Goal: Task Accomplishment & Management: Manage account settings

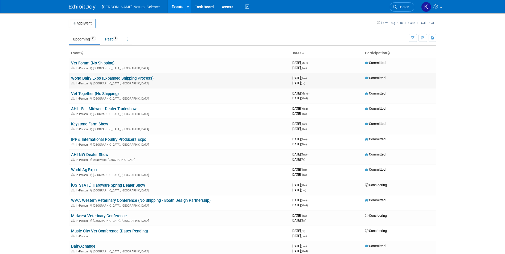
click at [141, 76] on link "World Dairy Expo (Expanded Shipping Process)" at bounding box center [112, 78] width 83 height 5
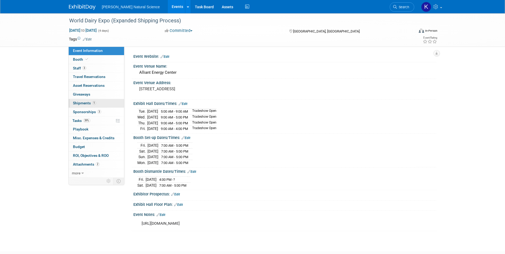
click at [106, 105] on link "1 Shipments 1" at bounding box center [96, 103] width 55 height 9
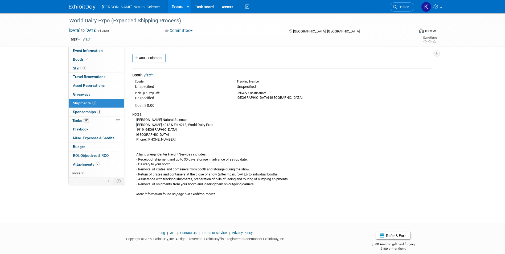
click at [138, 124] on div "[PERSON_NAME] Natural Science [PERSON_NAME] 4212 & EH 4213, World Dairy Expo [S…" at bounding box center [282, 157] width 300 height 80
click at [136, 124] on div "[PERSON_NAME] Natural Science [PERSON_NAME] 4212 & EH 4213, World Dairy Expo [S…" at bounding box center [282, 157] width 300 height 80
drag, startPoint x: 136, startPoint y: 124, endPoint x: 173, endPoint y: 125, distance: 36.5
click at [173, 125] on div "[PERSON_NAME] Natural Science [PERSON_NAME] 4212 & EH 4213, World Dairy Expo [S…" at bounding box center [282, 157] width 300 height 80
drag, startPoint x: 173, startPoint y: 125, endPoint x: 169, endPoint y: 124, distance: 3.4
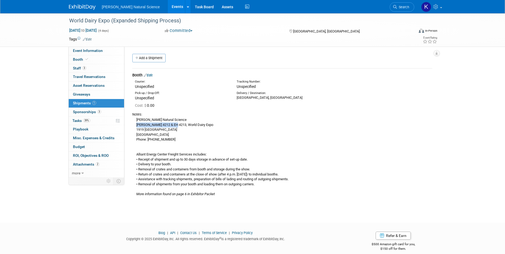
click at [151, 76] on link "Edit" at bounding box center [148, 75] width 9 height 4
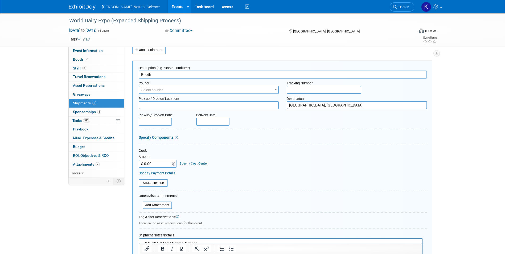
click at [157, 91] on span "Select courier" at bounding box center [152, 90] width 22 height 4
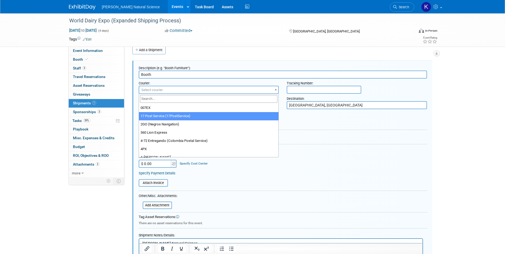
click at [486, 112] on div "World Dairy Expo (Expanded Shipping Process) [DATE] to [DATE] (4 days) [DATE] t…" at bounding box center [252, 188] width 505 height 366
